Goal: Transaction & Acquisition: Obtain resource

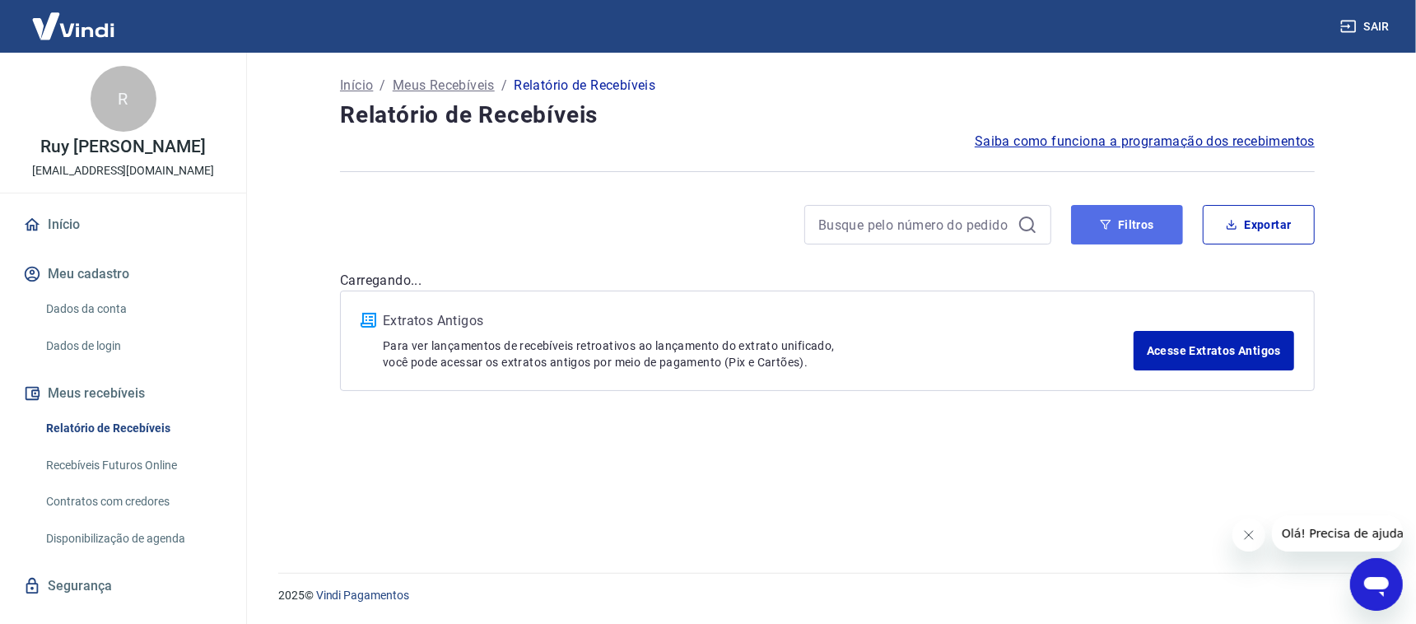
click at [1114, 218] on button "Filtros" at bounding box center [1127, 225] width 112 height 40
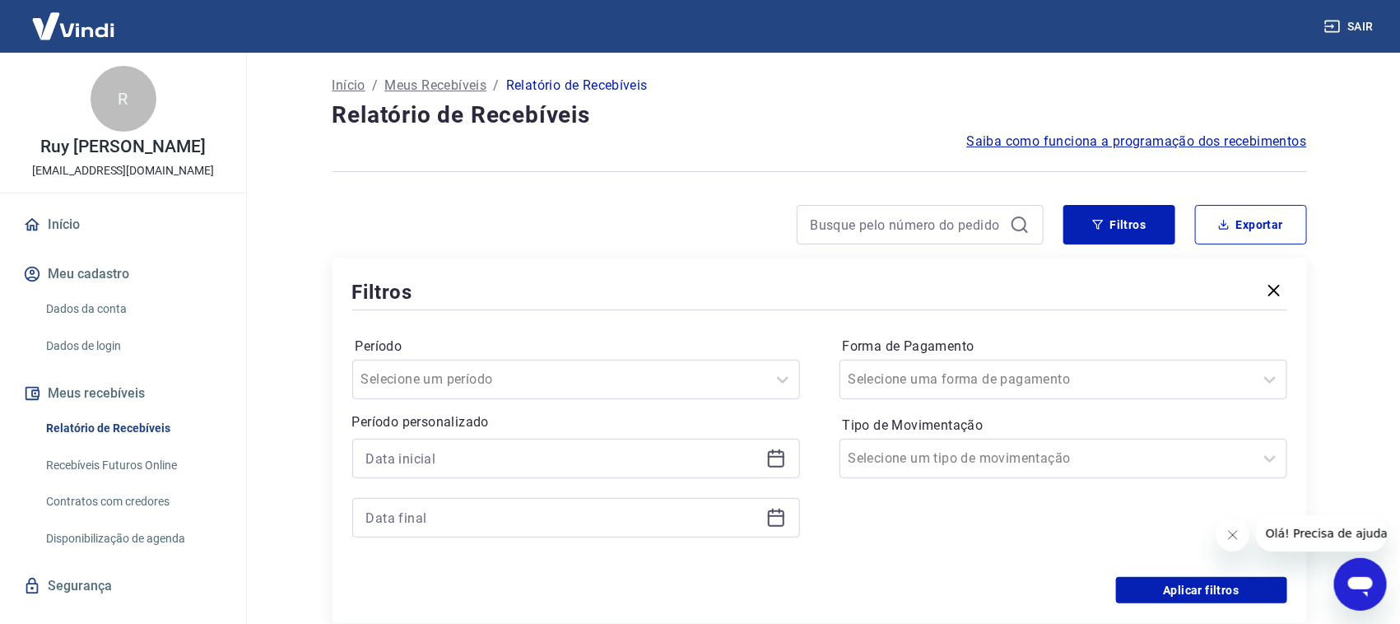
click at [772, 460] on icon at bounding box center [776, 459] width 20 height 20
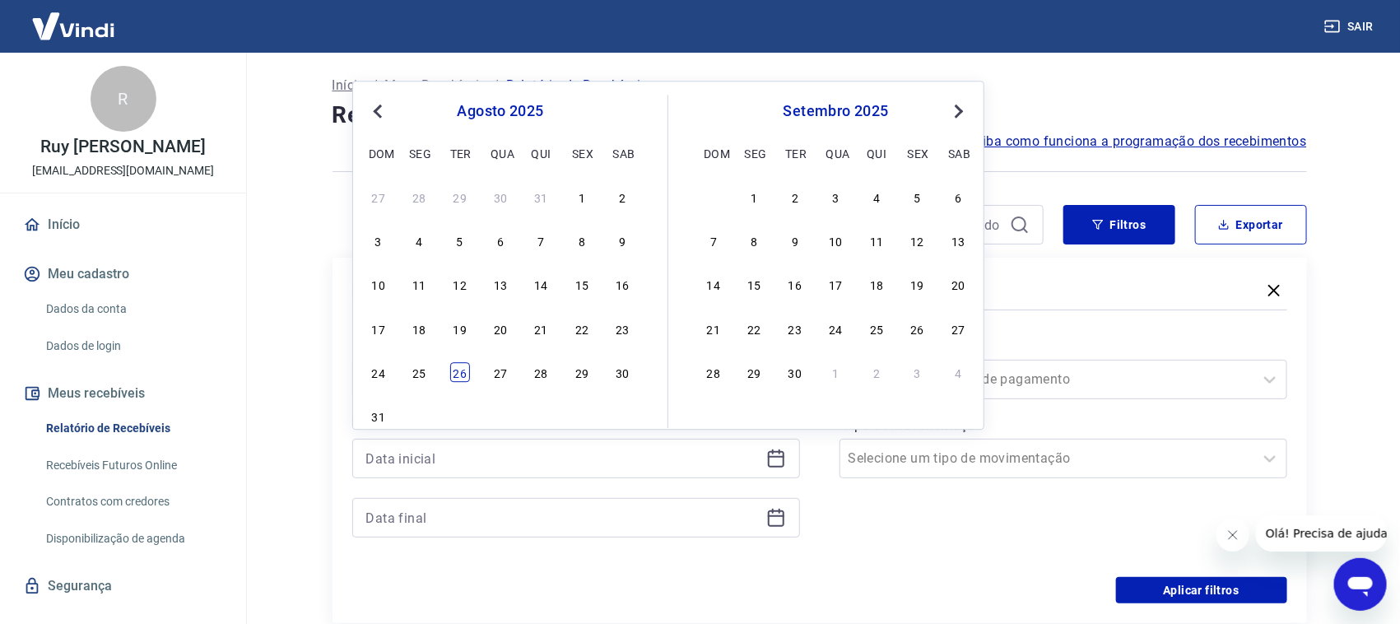
click at [458, 370] on div "26" at bounding box center [460, 372] width 20 height 20
type input "[DATE]"
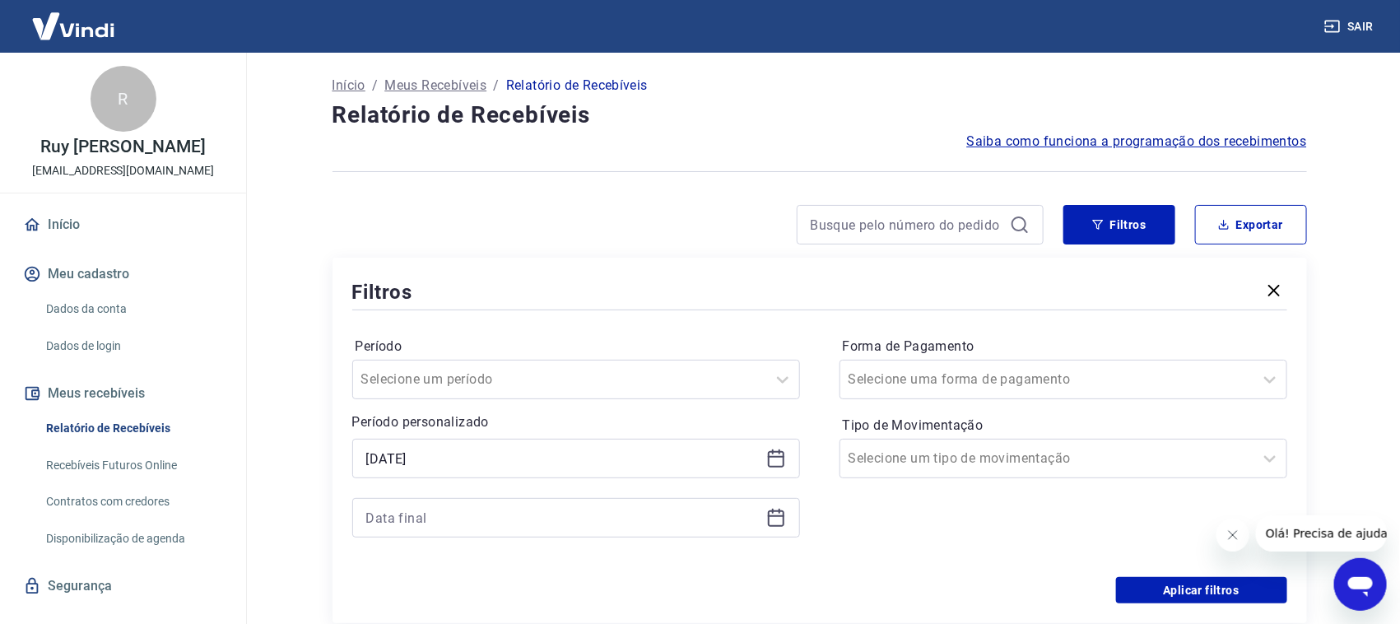
click at [780, 514] on icon at bounding box center [776, 518] width 20 height 20
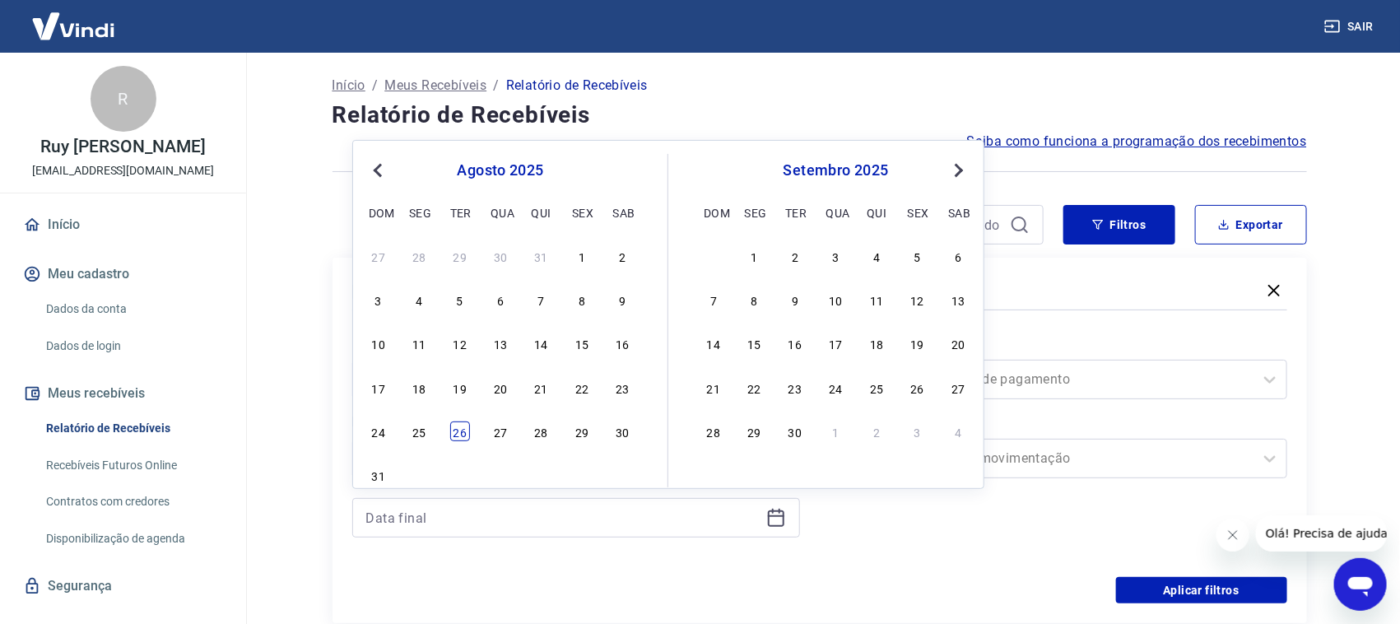
click at [457, 435] on div "26" at bounding box center [460, 431] width 20 height 20
type input "[DATE]"
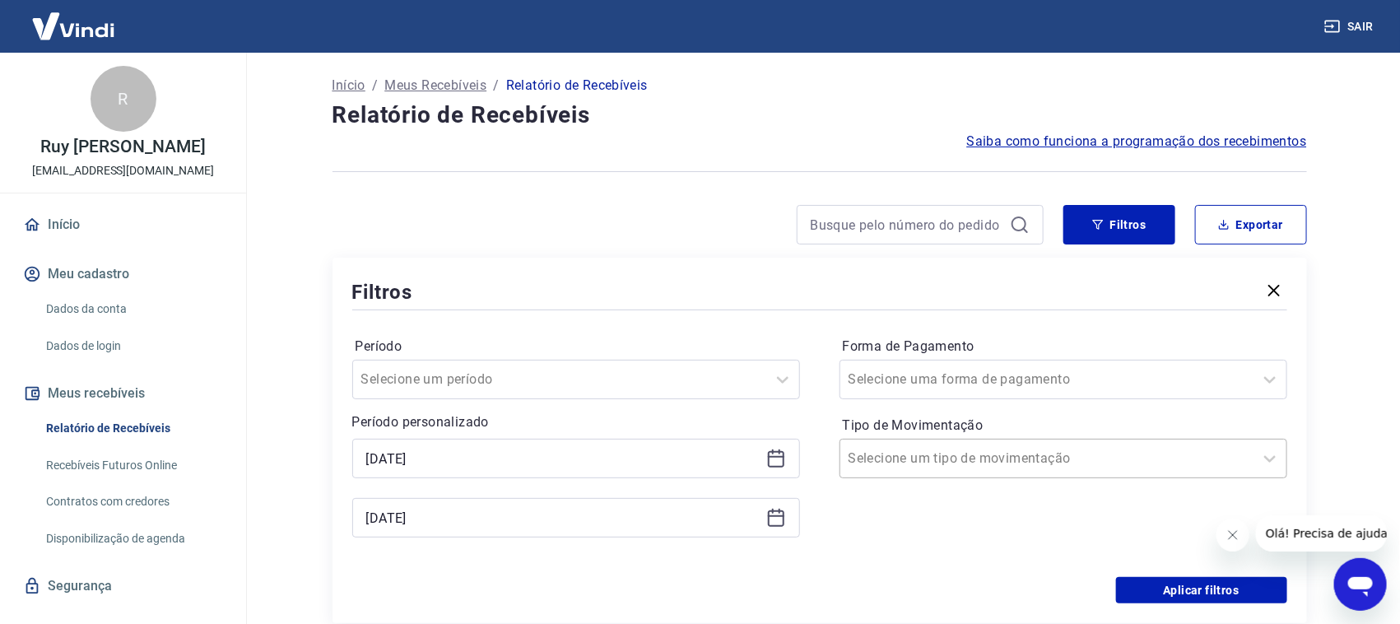
click at [965, 452] on input "Tipo de Movimentação" at bounding box center [932, 459] width 166 height 20
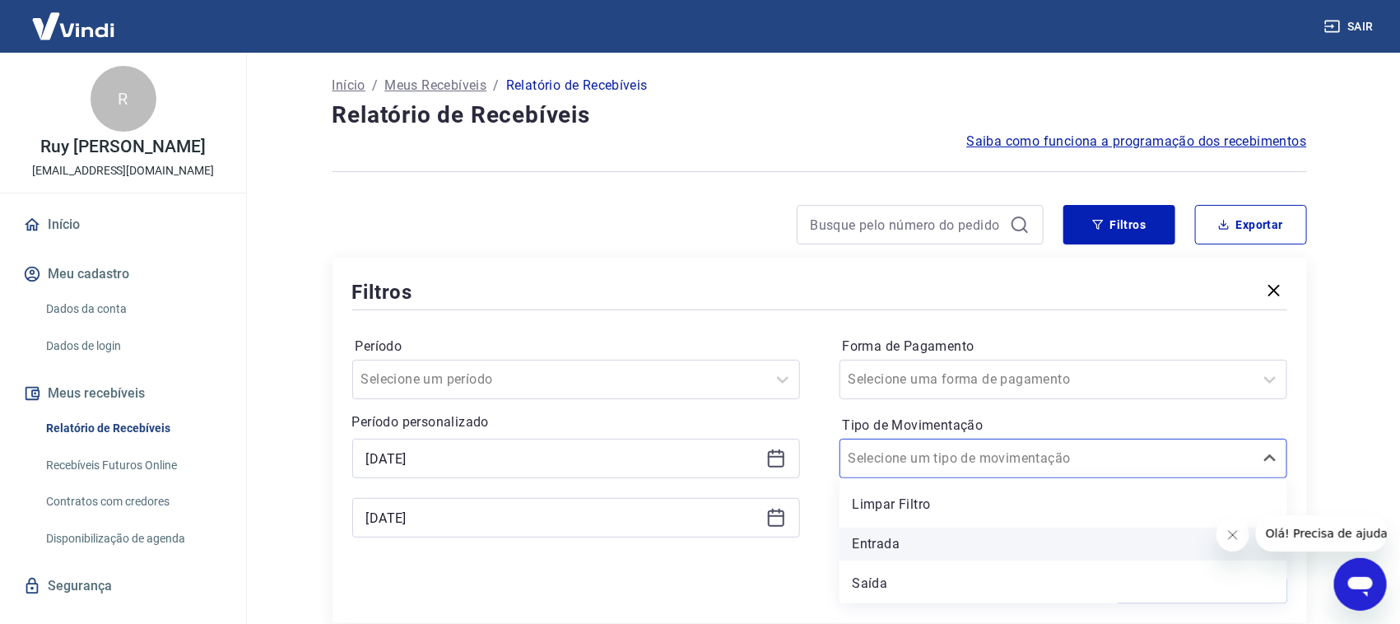
click at [868, 537] on div "Entrada" at bounding box center [1064, 544] width 448 height 33
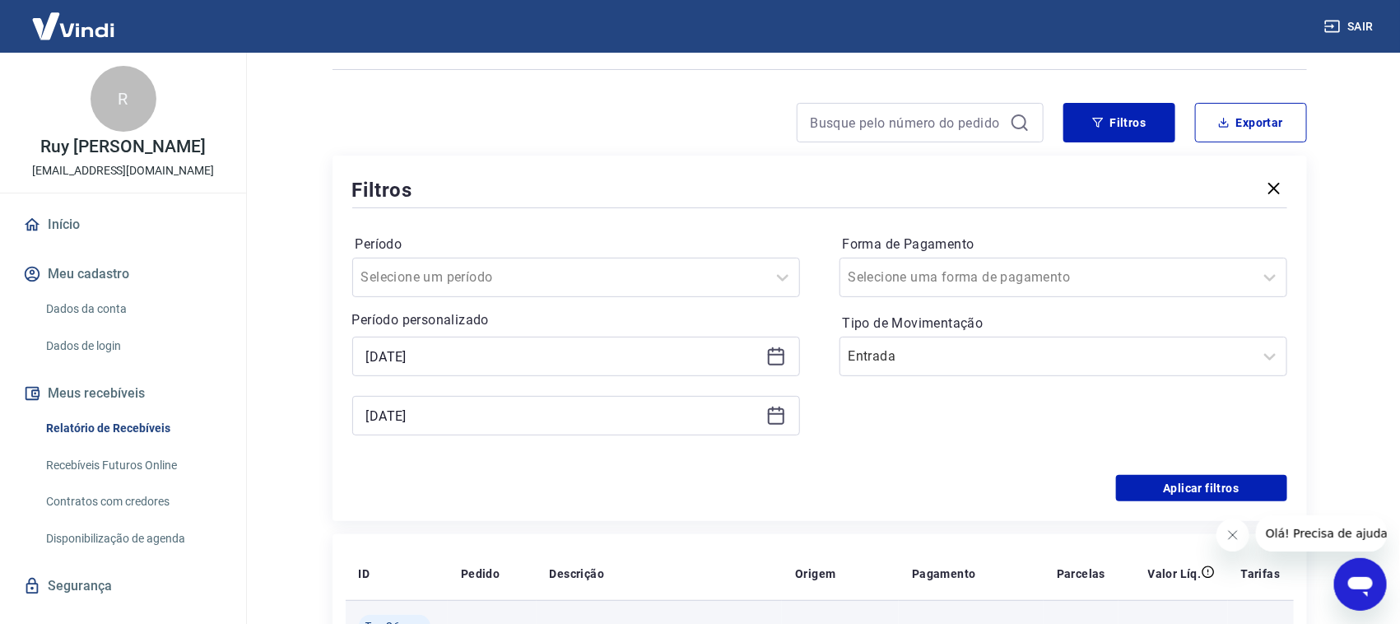
scroll to position [205, 0]
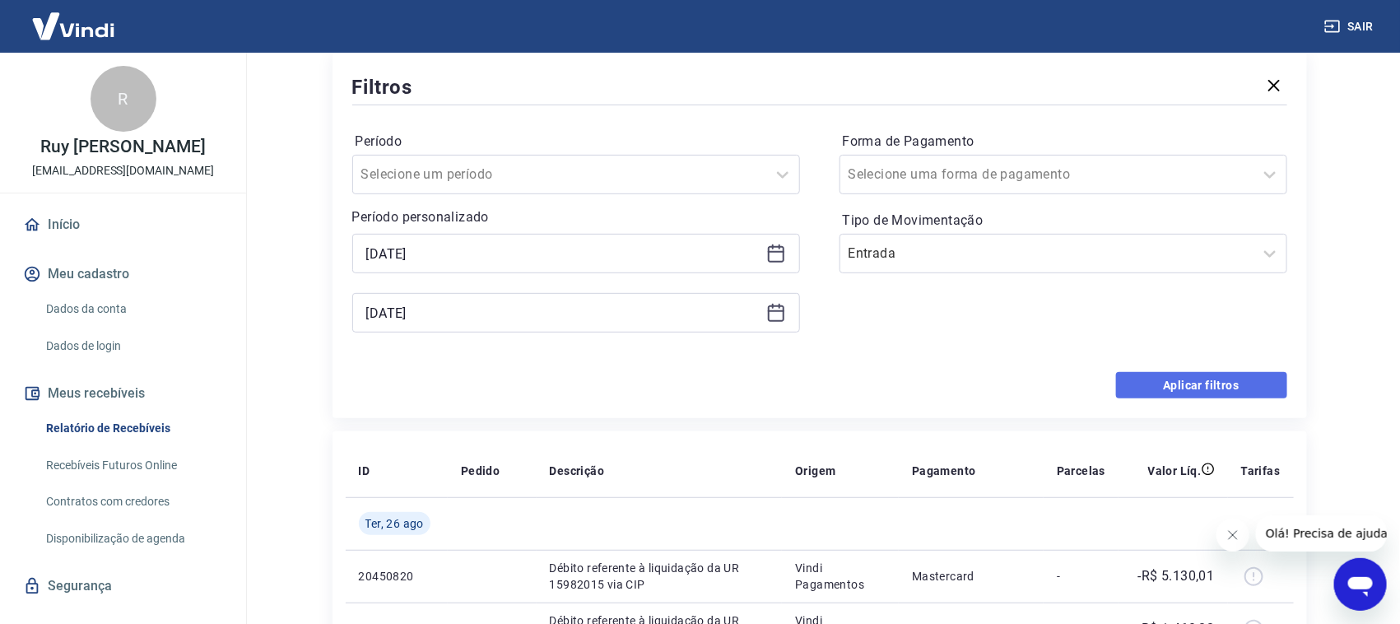
click at [1188, 388] on button "Aplicar filtros" at bounding box center [1201, 385] width 171 height 26
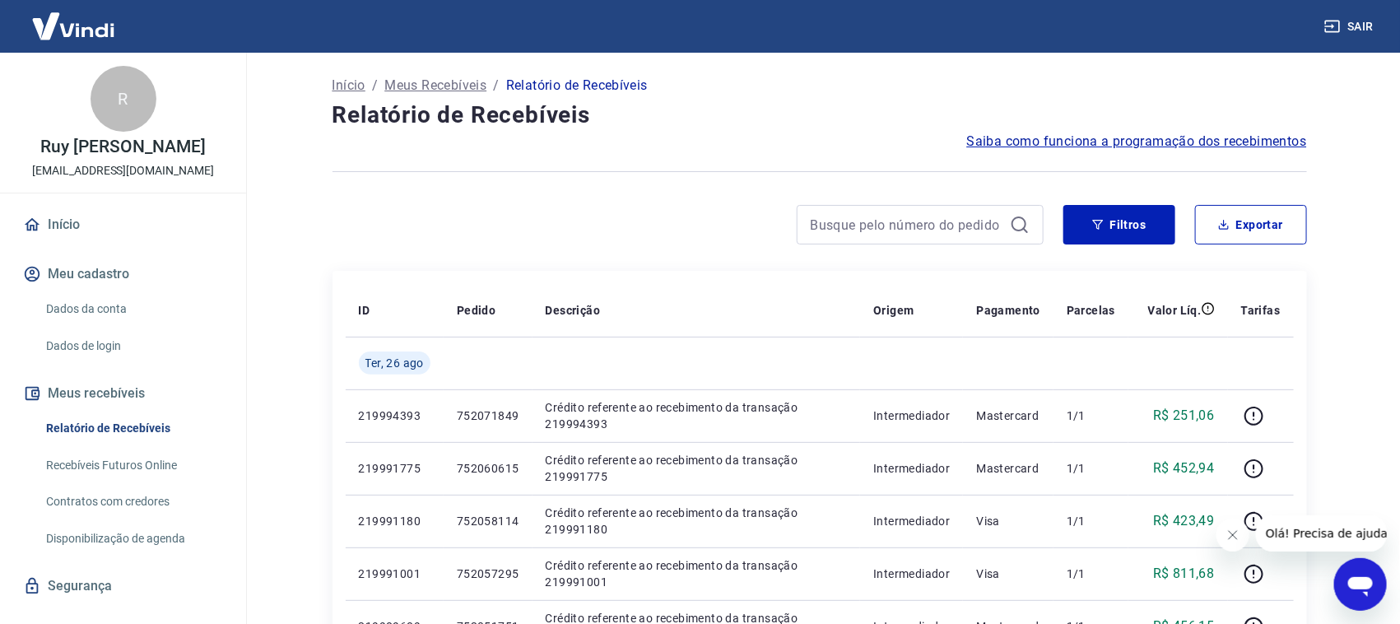
click at [1263, 246] on div "Filtros Exportar" at bounding box center [820, 231] width 975 height 53
click at [1267, 233] on button "Exportar" at bounding box center [1251, 225] width 112 height 40
type input "[DATE]"
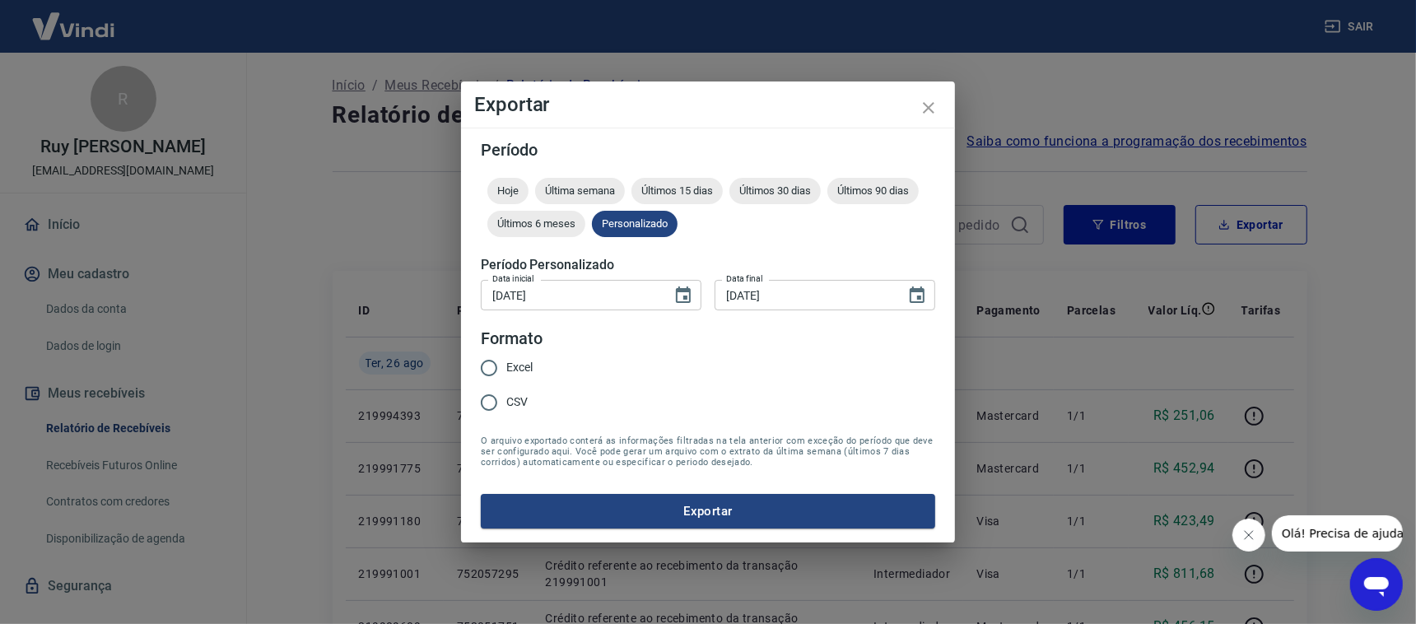
click at [503, 374] on input "Excel" at bounding box center [489, 368] width 35 height 35
radio input "true"
click at [616, 502] on button "Exportar" at bounding box center [708, 511] width 454 height 35
